Goal: Task Accomplishment & Management: Manage account settings

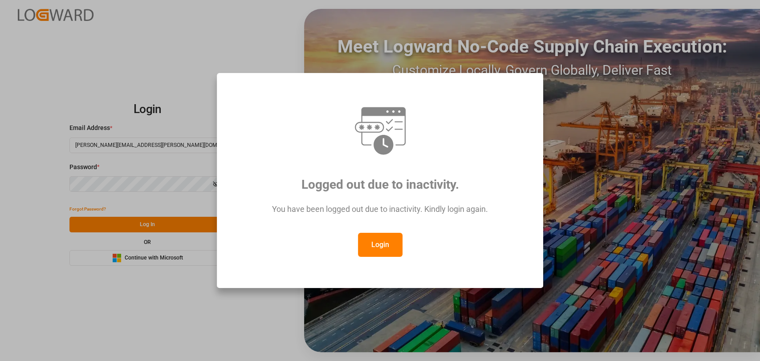
drag, startPoint x: 382, startPoint y: 235, endPoint x: 267, endPoint y: 254, distance: 117.4
click at [381, 235] on button "Login" at bounding box center [380, 245] width 45 height 24
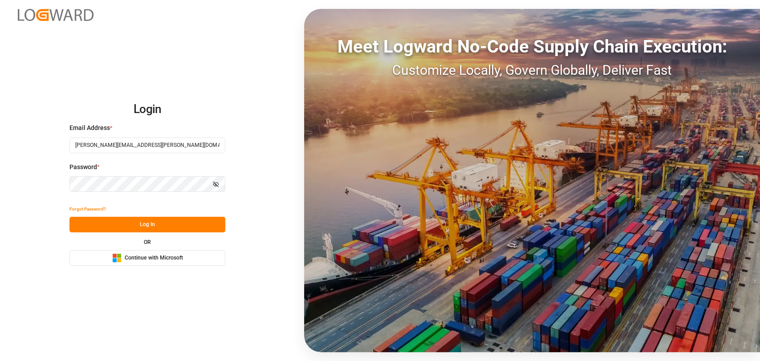
click at [113, 222] on button "Log In" at bounding box center [147, 225] width 156 height 16
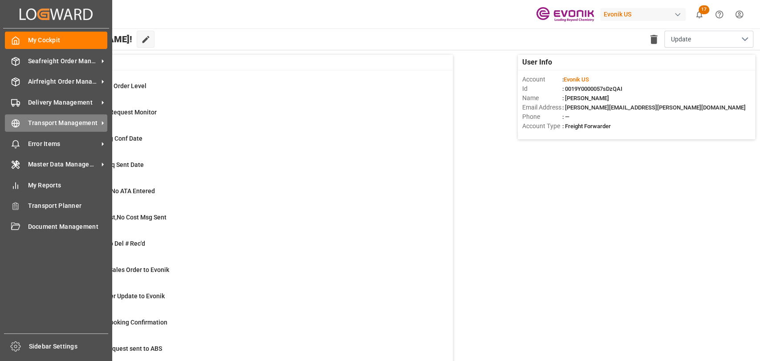
click at [24, 127] on div "Transport Management Transport Management" at bounding box center [56, 122] width 102 height 17
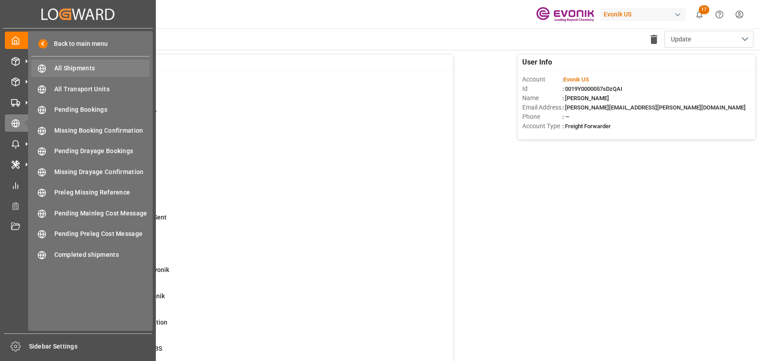
click at [66, 67] on span "All Shipments" at bounding box center [102, 68] width 96 height 9
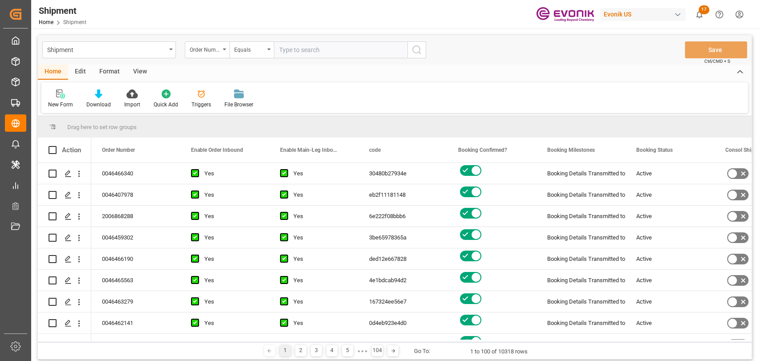
click at [110, 69] on div "Format" at bounding box center [110, 72] width 34 height 15
click at [68, 97] on div at bounding box center [61, 93] width 26 height 9
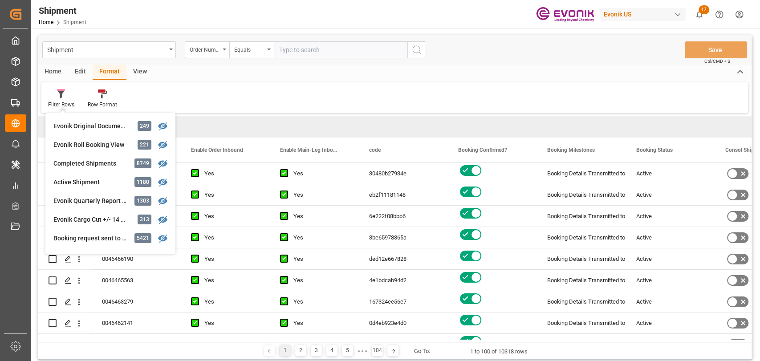
click at [310, 122] on div "Drag here to set row groups" at bounding box center [395, 126] width 714 height 21
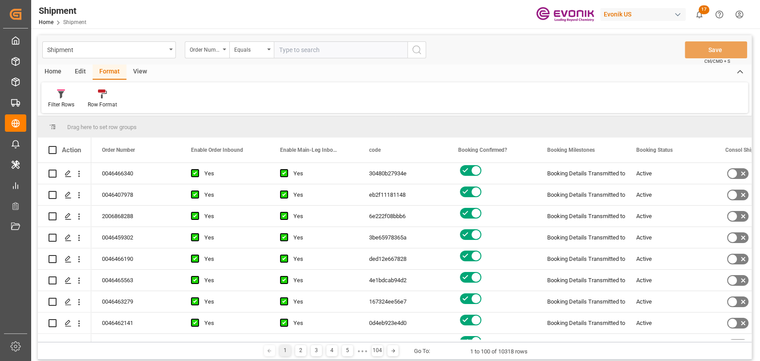
drag, startPoint x: 349, startPoint y: 91, endPoint x: 246, endPoint y: 12, distance: 130.1
click at [349, 91] on div "Filter Rows Row Format" at bounding box center [394, 97] width 706 height 31
click at [49, 107] on div "Filter Rows" at bounding box center [61, 105] width 26 height 8
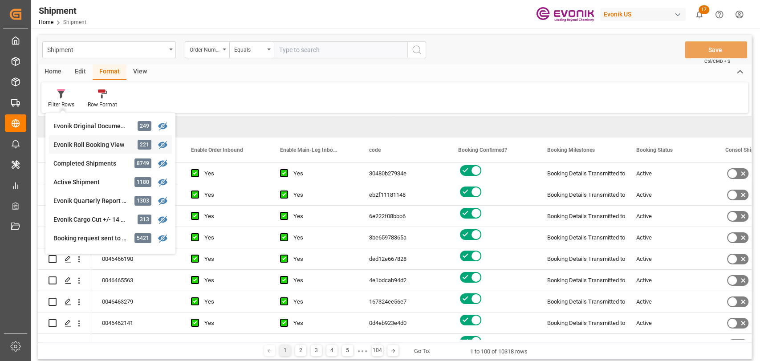
click at [89, 145] on div "Evonik Roll Booking View" at bounding box center [92, 144] width 78 height 9
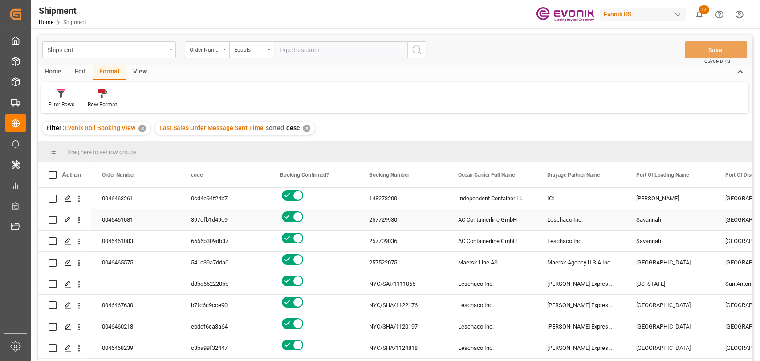
click at [490, 227] on div "AC Containerline GmbH" at bounding box center [491, 219] width 89 height 21
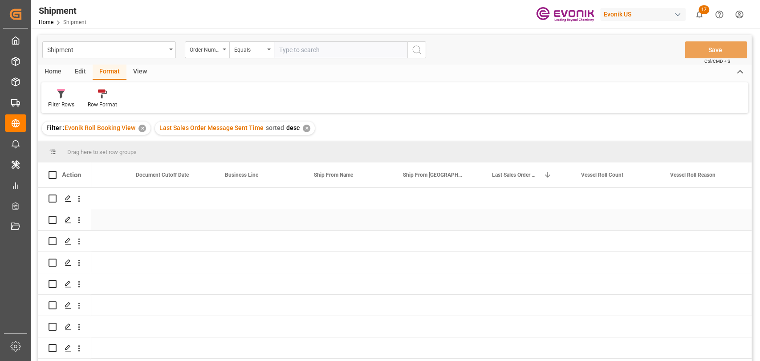
scroll to position [0, 1034]
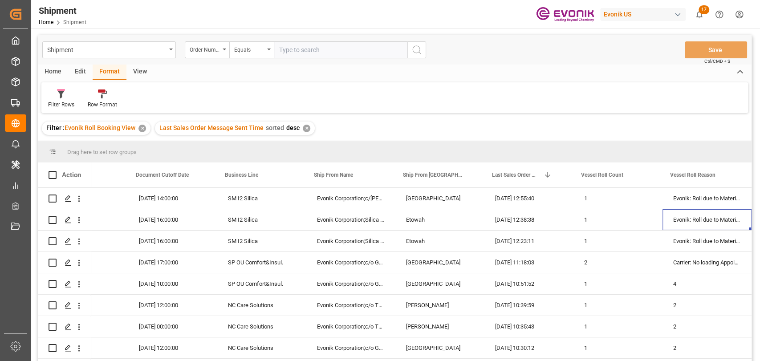
click at [741, 8] on html "Created by potrace 1.15, written by [PERSON_NAME] [DATE]-[DATE] Created by potr…" at bounding box center [380, 180] width 760 height 361
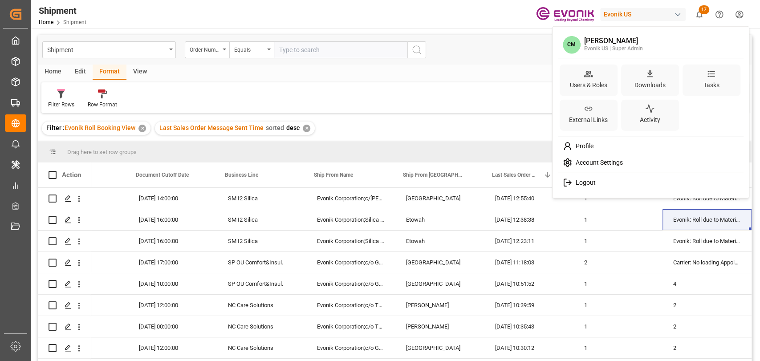
click at [595, 158] on div "Account Settings" at bounding box center [651, 162] width 182 height 16
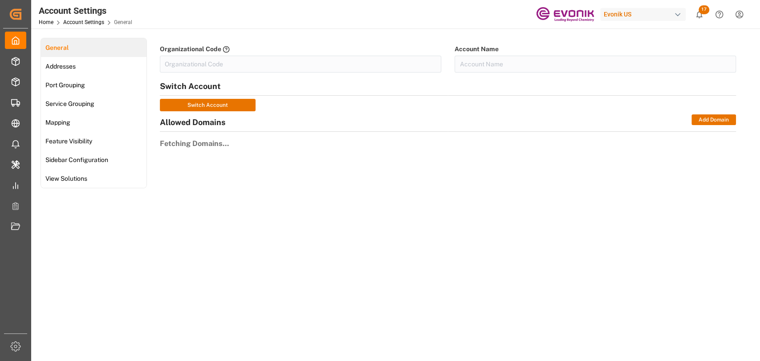
type input "EvonikUS-4XPF"
type input "Evonik US"
click at [73, 76] on div "Port Grouping" at bounding box center [64, 85] width 47 height 19
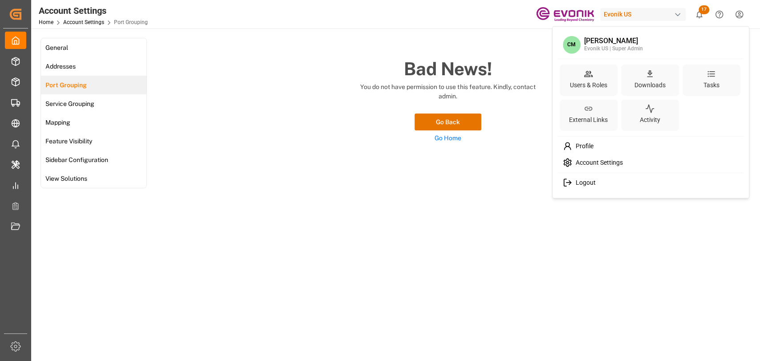
click at [741, 15] on html "Created by potrace 1.15, written by [PERSON_NAME] [DATE]-[DATE] Created by potr…" at bounding box center [380, 180] width 760 height 361
click at [595, 68] on div "Users & Roles" at bounding box center [589, 80] width 58 height 32
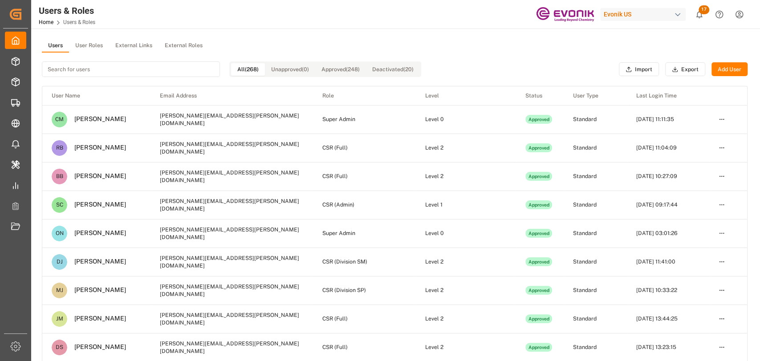
click at [745, 7] on html "Created by potrace 1.15, written by [PERSON_NAME] [DATE]-[DATE] Created by potr…" at bounding box center [380, 180] width 760 height 361
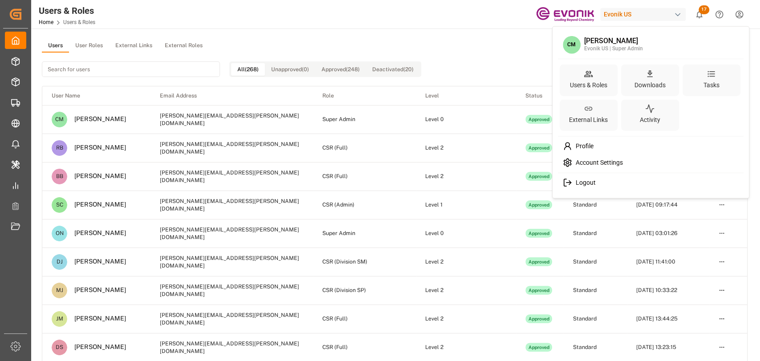
click at [576, 147] on span "Profile" at bounding box center [582, 146] width 21 height 8
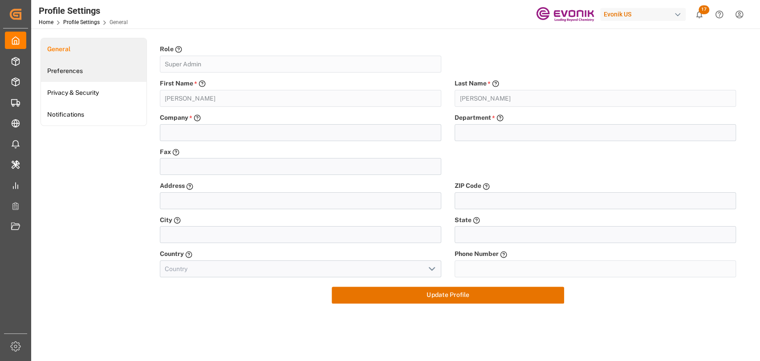
click at [75, 74] on link "Preferences" at bounding box center [93, 71] width 105 height 22
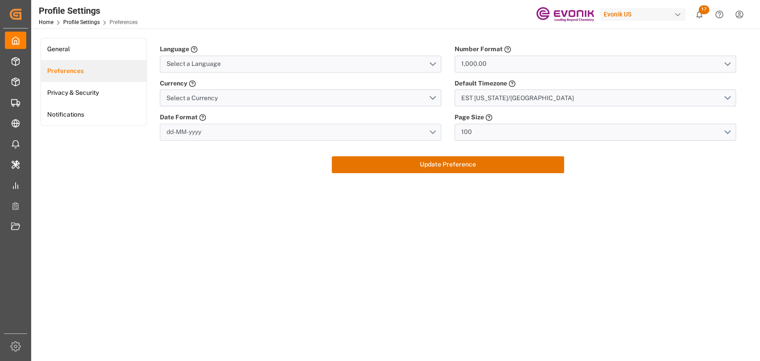
click at [231, 134] on button "dd-MM-yyyy" at bounding box center [300, 132] width 281 height 17
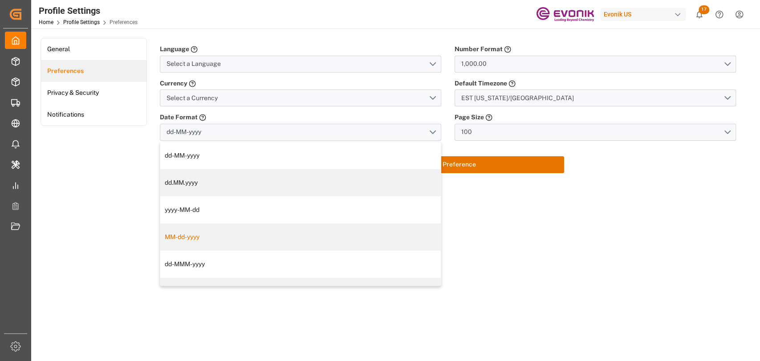
drag, startPoint x: 185, startPoint y: 153, endPoint x: 189, endPoint y: 241, distance: 88.2
click at [189, 241] on div "dd-MM-yyyy dd.MM.yyyy yyyy-MM-dd MM-dd-yyyy dd-MMM-yyyy MMM-dd-yyyy" at bounding box center [300, 223] width 280 height 163
click at [189, 241] on div "MM-dd-yyyy" at bounding box center [300, 236] width 271 height 9
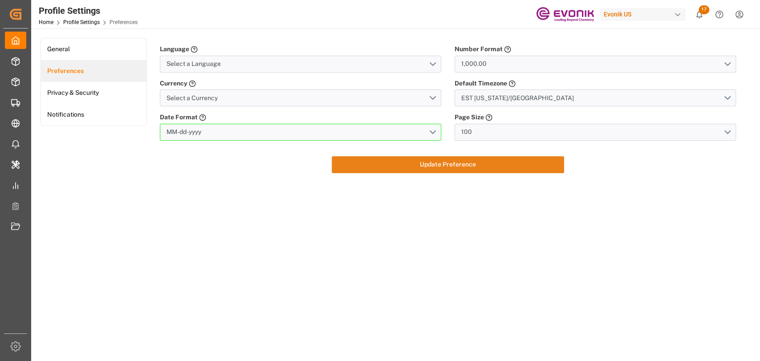
click at [442, 168] on button "Update Preference" at bounding box center [448, 164] width 232 height 17
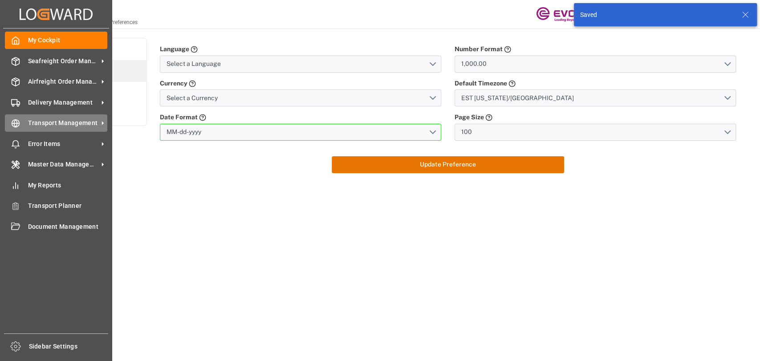
click at [10, 125] on div at bounding box center [12, 122] width 15 height 9
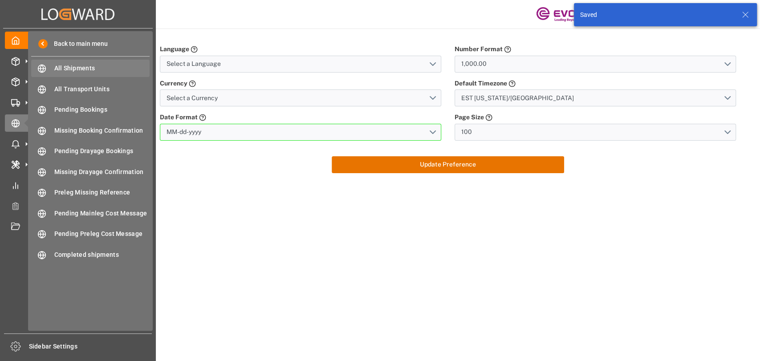
click at [80, 67] on span "All Shipments" at bounding box center [102, 68] width 96 height 9
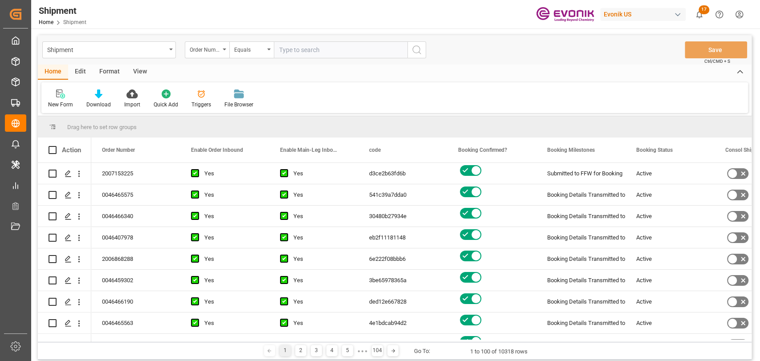
click at [101, 69] on div "Format" at bounding box center [110, 72] width 34 height 15
click at [61, 97] on icon at bounding box center [61, 94] width 6 height 7
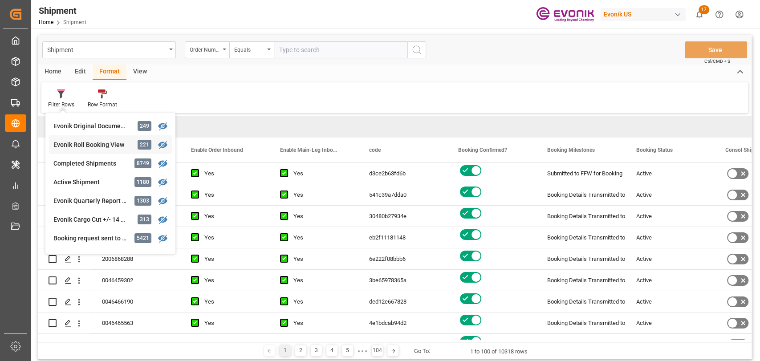
click at [82, 146] on div "Shipment Order Number Equals Save Ctrl/CMD + S Home Edit Format View Filter Row…" at bounding box center [395, 197] width 714 height 324
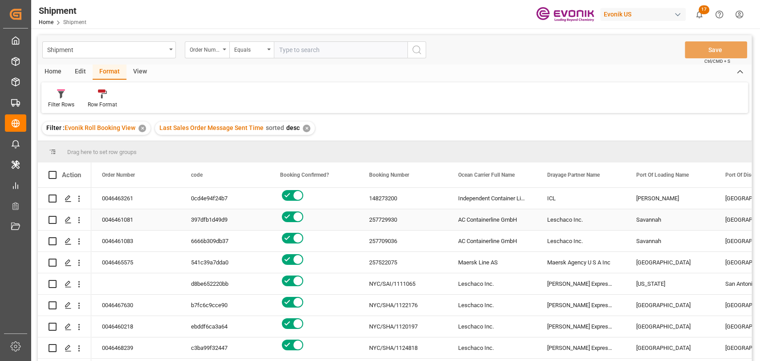
click at [490, 218] on div "AC Containerline GmbH" at bounding box center [491, 219] width 89 height 21
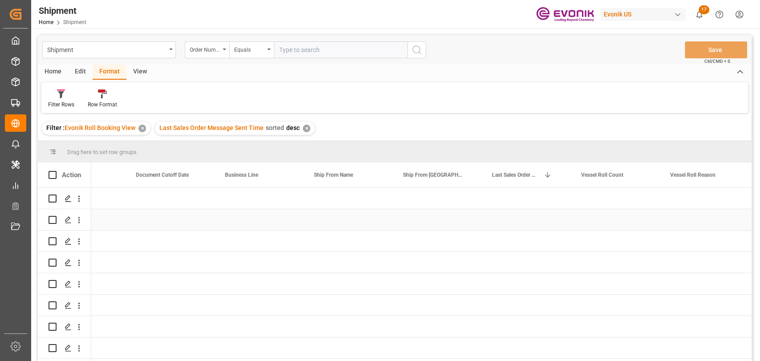
scroll to position [0, 1034]
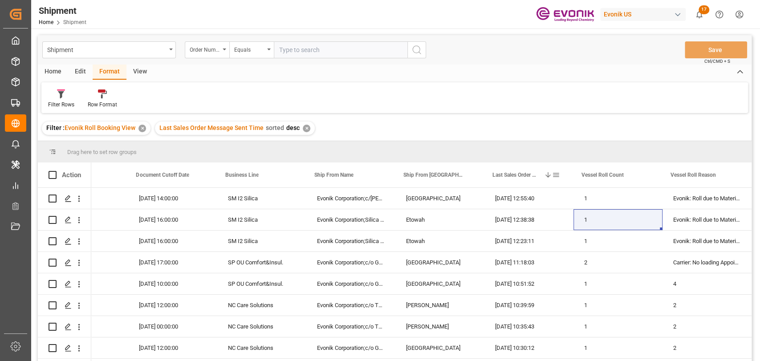
click at [557, 173] on span at bounding box center [555, 175] width 8 height 8
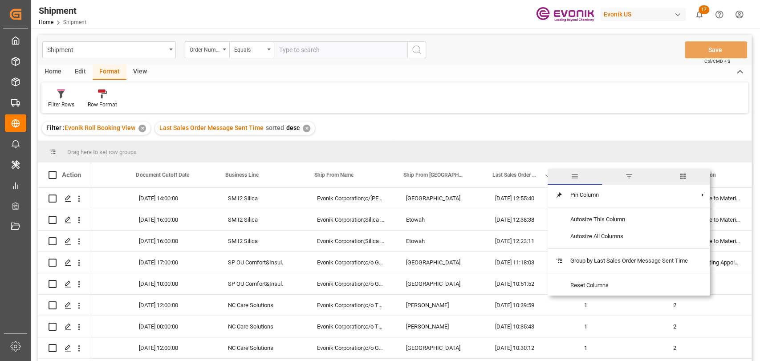
click at [624, 179] on span "filter" at bounding box center [629, 177] width 54 height 16
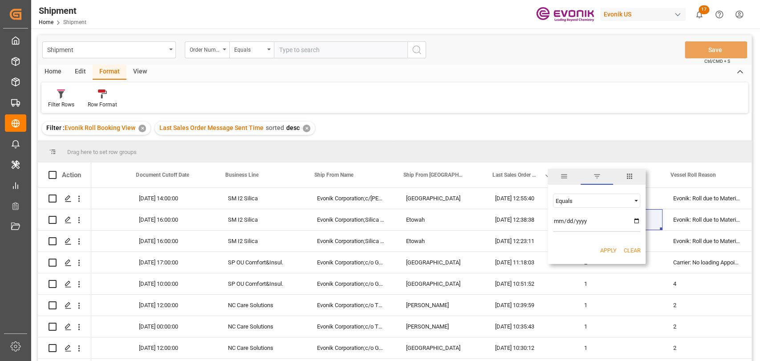
click at [637, 218] on input "date" at bounding box center [596, 223] width 87 height 18
type input "[DATE]"
click at [600, 250] on button "Apply" at bounding box center [608, 250] width 16 height 9
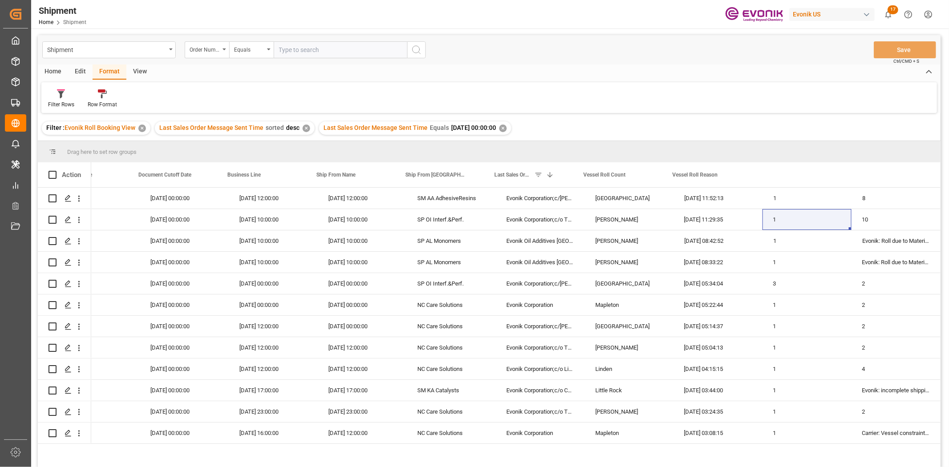
scroll to position [0, 842]
click at [43, 70] on div "Home" at bounding box center [53, 72] width 30 height 15
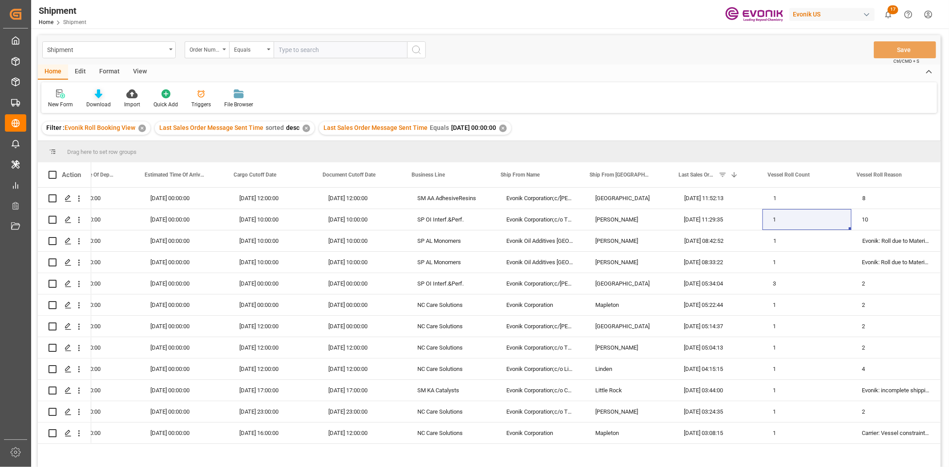
click at [99, 101] on div "Download" at bounding box center [98, 105] width 24 height 8
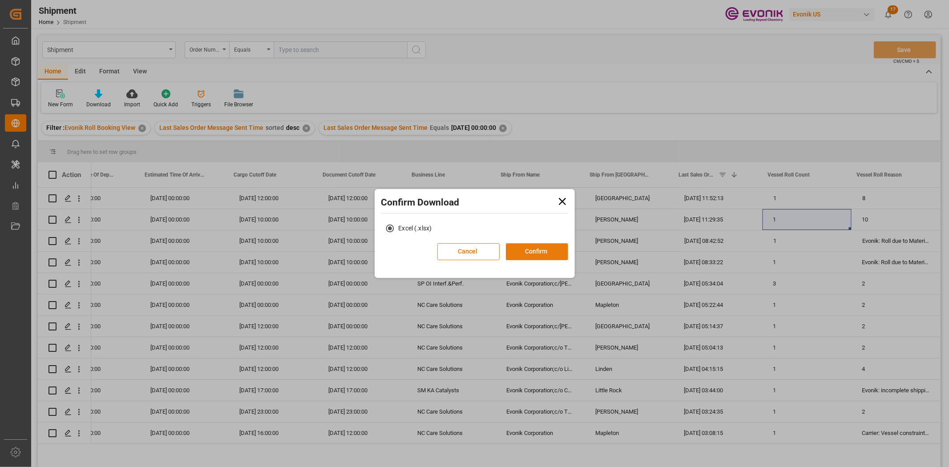
drag, startPoint x: 484, startPoint y: 254, endPoint x: 523, endPoint y: 248, distance: 39.6
click at [523, 248] on div "Cancel Confirm" at bounding box center [503, 254] width 131 height 23
click at [523, 248] on button "Confirm" at bounding box center [537, 251] width 62 height 17
